Goal: Navigation & Orientation: Find specific page/section

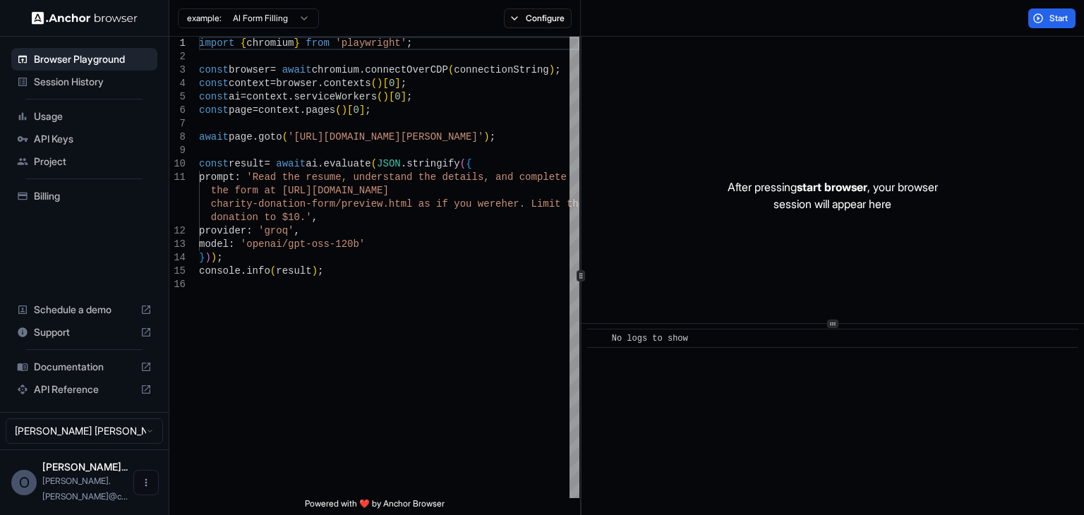
click at [64, 397] on div "API Reference" at bounding box center [84, 389] width 146 height 23
click at [96, 85] on span "Session History" at bounding box center [93, 82] width 118 height 14
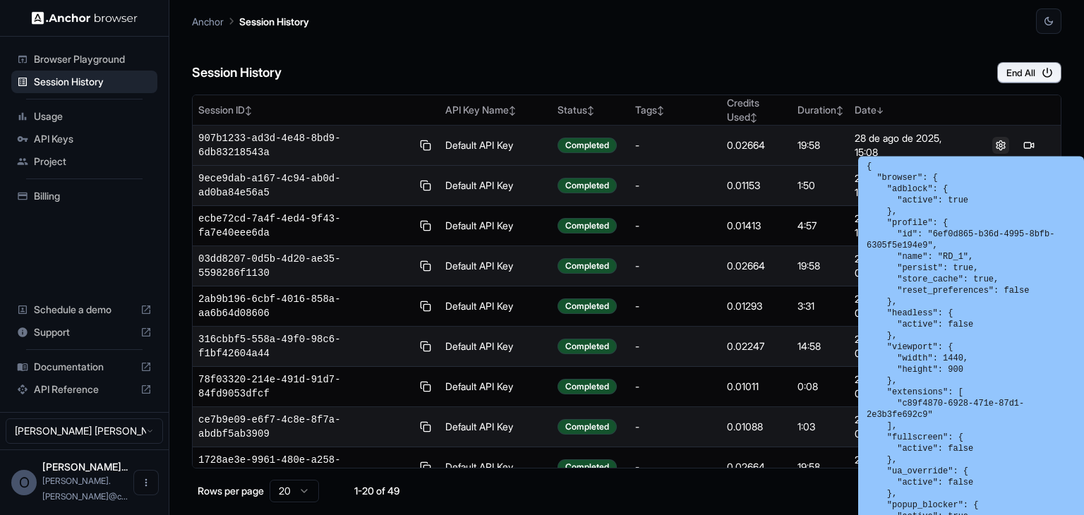
click at [994, 144] on button at bounding box center [1000, 145] width 17 height 17
